Goal: Navigation & Orientation: Find specific page/section

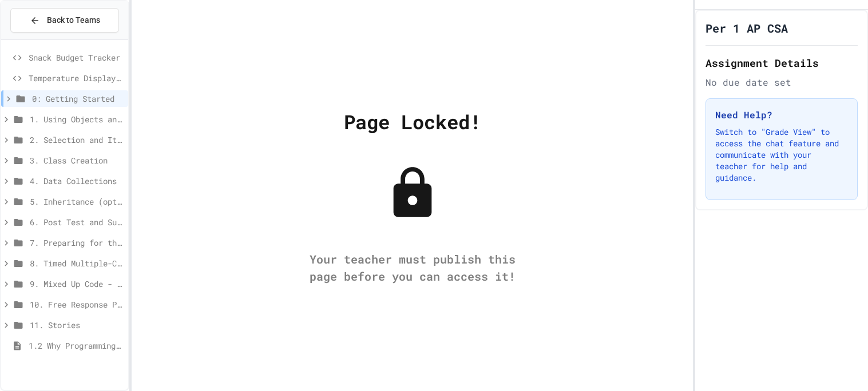
click at [95, 142] on span "2. Selection and Iteration" at bounding box center [77, 140] width 94 height 12
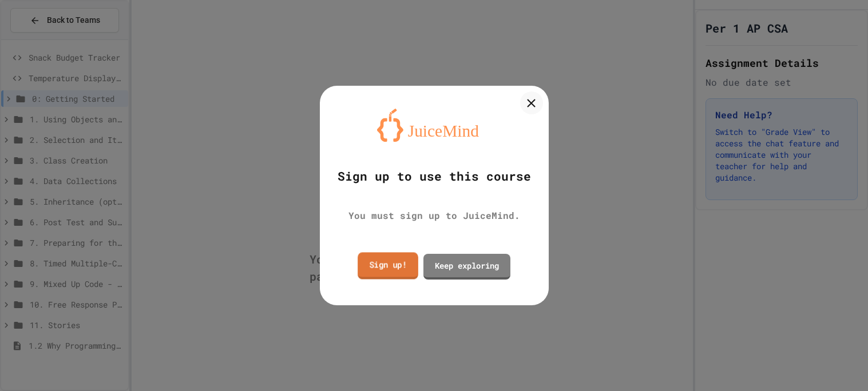
click at [401, 263] on link "Sign up!" at bounding box center [387, 265] width 61 height 27
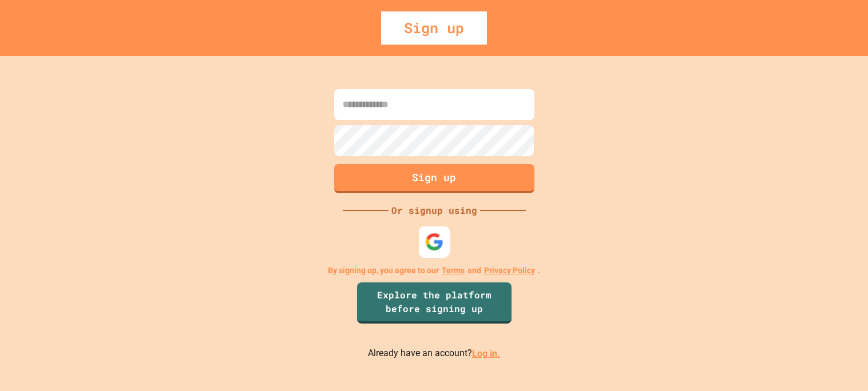
click at [432, 247] on img at bounding box center [433, 242] width 19 height 19
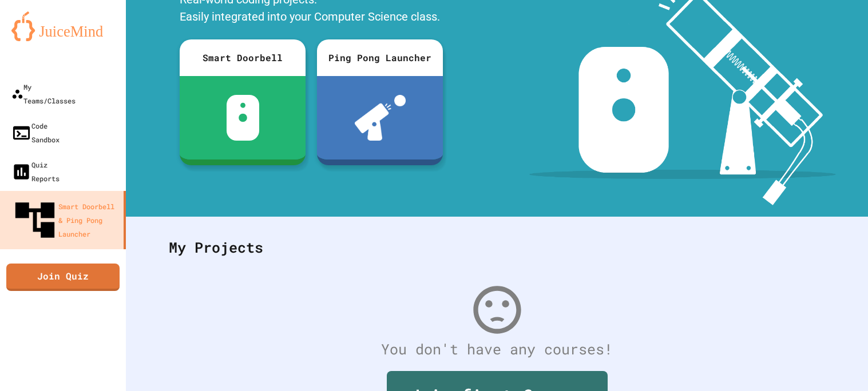
scroll to position [173, 0]
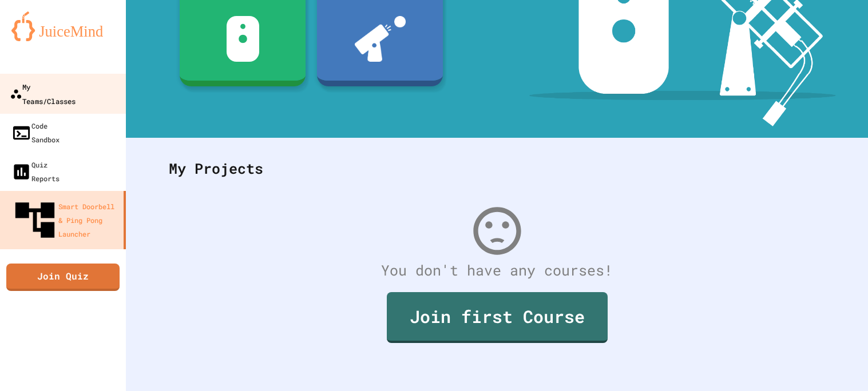
click at [102, 93] on link "My Teams/Classes" at bounding box center [63, 94] width 130 height 40
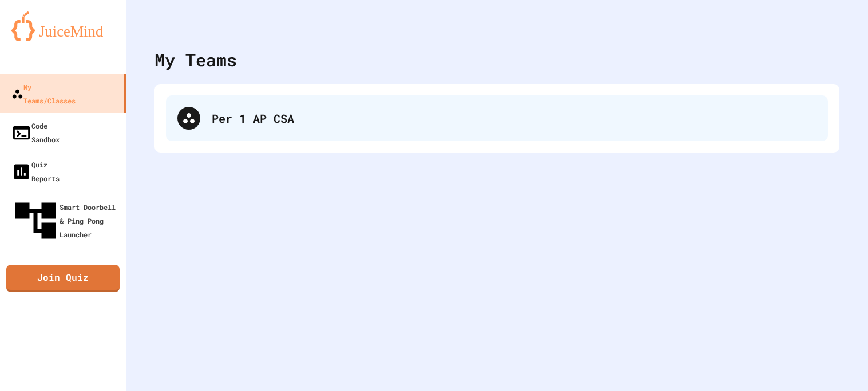
click at [182, 137] on div "Per 1 AP CSA" at bounding box center [497, 119] width 662 height 46
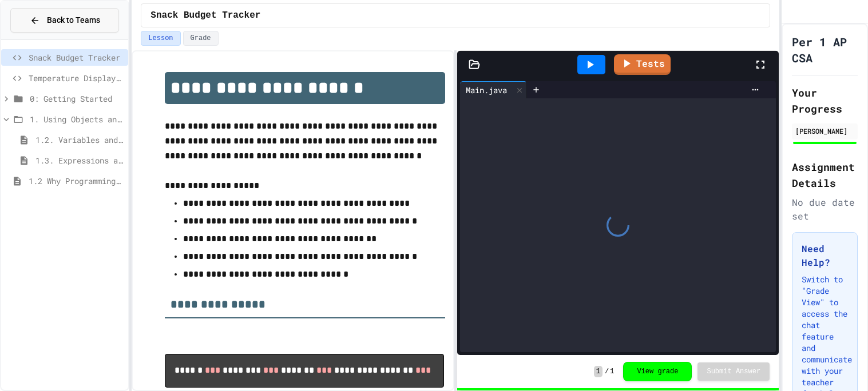
click at [74, 21] on span "Back to Teams" at bounding box center [73, 20] width 53 height 12
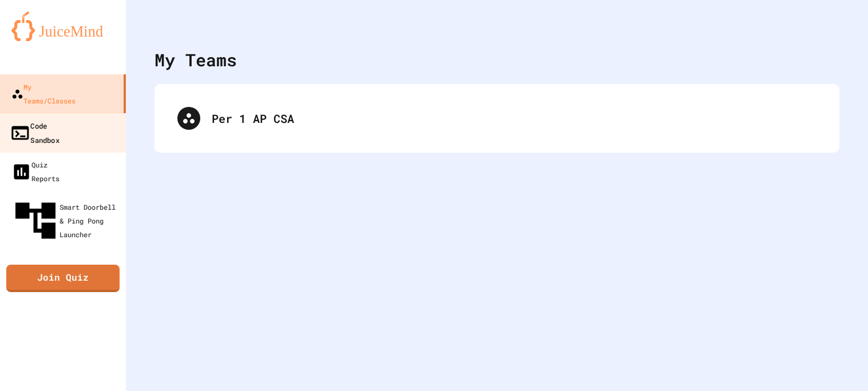
click at [59, 118] on div "Code Sandbox" at bounding box center [35, 132] width 50 height 28
